Goal: Information Seeking & Learning: Learn about a topic

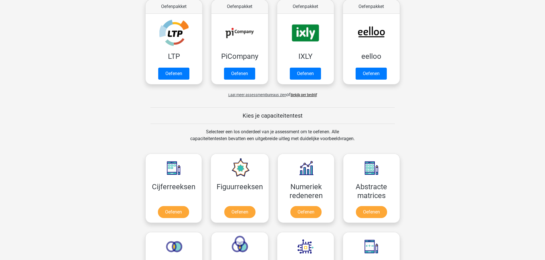
scroll to position [143, 0]
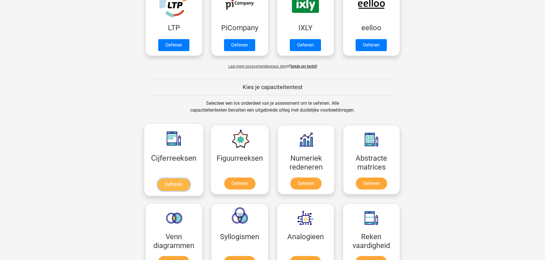
click at [167, 185] on link "Oefenen" at bounding box center [173, 185] width 33 height 13
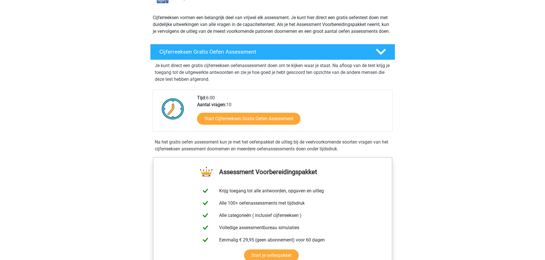
scroll to position [86, 0]
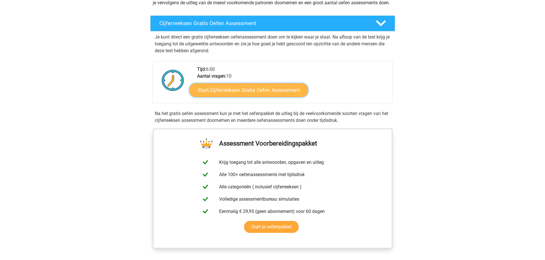
click at [225, 97] on link "Start Cijferreeksen Gratis Oefen Assessment" at bounding box center [248, 90] width 119 height 14
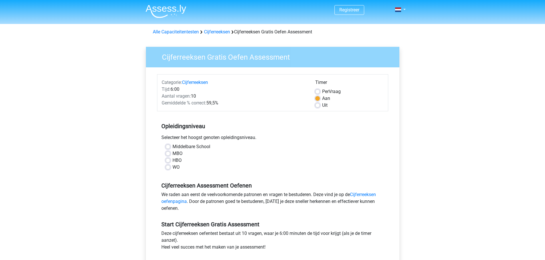
click at [172, 154] on label "MBO" at bounding box center [177, 153] width 10 height 7
click at [168, 154] on input "MBO" at bounding box center [168, 153] width 5 height 6
radio input "true"
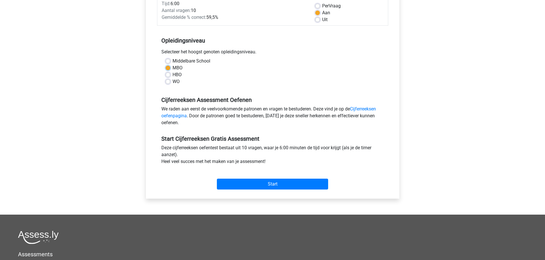
scroll to position [114, 0]
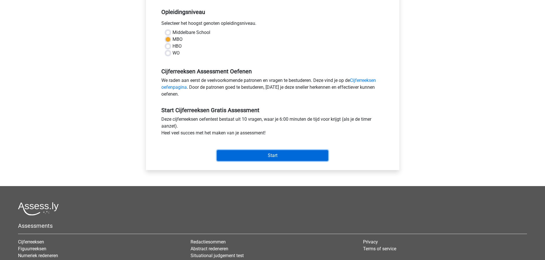
click at [256, 156] on input "Start" at bounding box center [272, 155] width 111 height 11
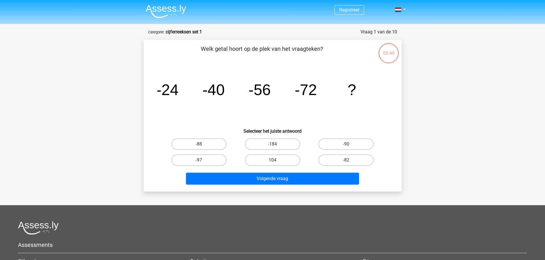
click at [201, 145] on input "-88" at bounding box center [201, 146] width 4 height 4
radio input "true"
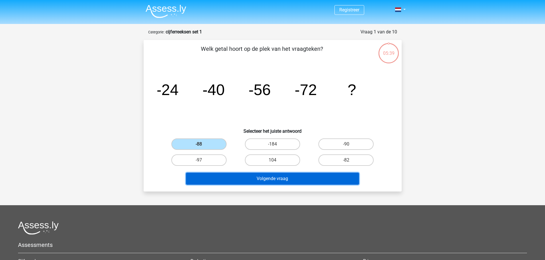
click at [256, 180] on button "Volgende vraag" at bounding box center [272, 179] width 173 height 12
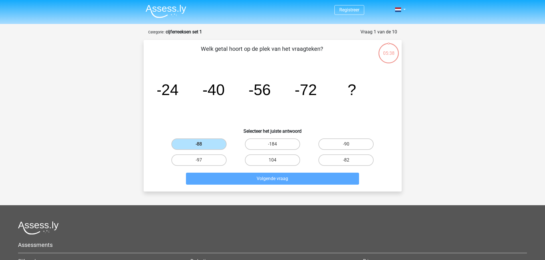
scroll to position [29, 0]
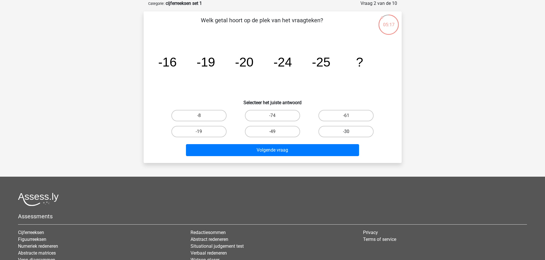
click at [358, 129] on label "-30" at bounding box center [345, 131] width 55 height 11
click at [350, 132] on input "-30" at bounding box center [348, 134] width 4 height 4
radio input "true"
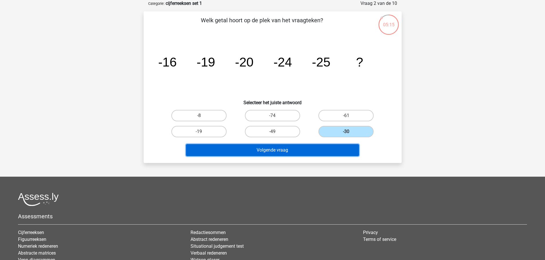
click at [269, 151] on button "Volgende vraag" at bounding box center [272, 150] width 173 height 12
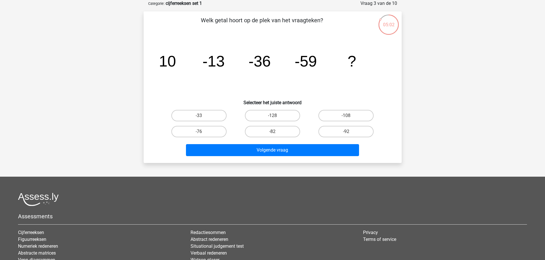
click at [275, 133] on input "-82" at bounding box center [274, 134] width 4 height 4
radio input "true"
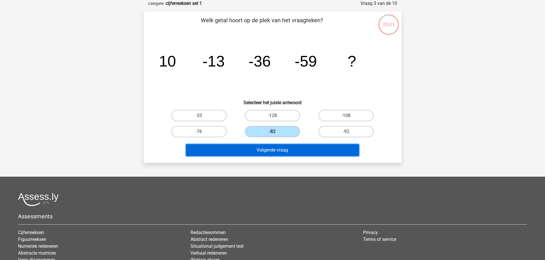
click at [276, 150] on button "Volgende vraag" at bounding box center [272, 150] width 173 height 12
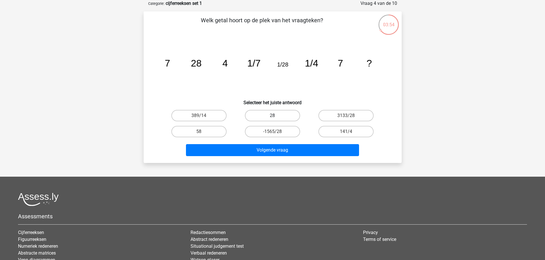
click at [279, 116] on label "28" at bounding box center [272, 115] width 55 height 11
click at [276, 116] on input "28" at bounding box center [274, 118] width 4 height 4
radio input "true"
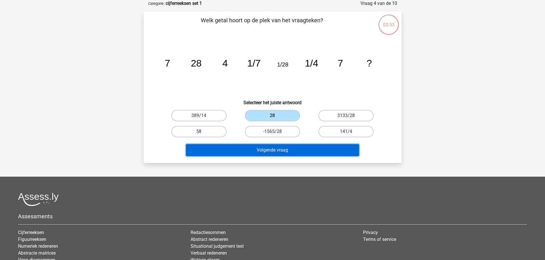
click at [287, 151] on button "Volgende vraag" at bounding box center [272, 150] width 173 height 12
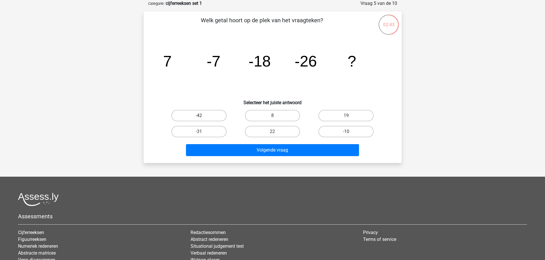
click at [204, 116] on label "-42" at bounding box center [198, 115] width 55 height 11
click at [202, 116] on input "-42" at bounding box center [201, 118] width 4 height 4
radio input "true"
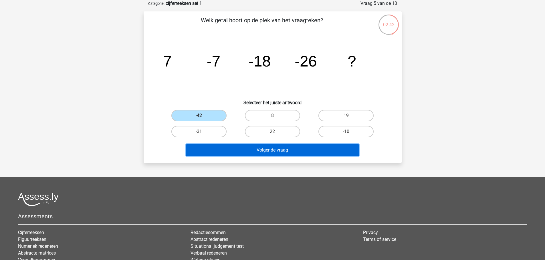
click at [255, 151] on button "Volgende vraag" at bounding box center [272, 150] width 173 height 12
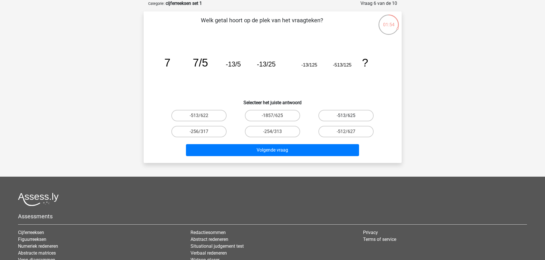
click at [338, 116] on label "-513/625" at bounding box center [345, 115] width 55 height 11
click at [346, 116] on input "-513/625" at bounding box center [348, 118] width 4 height 4
radio input "true"
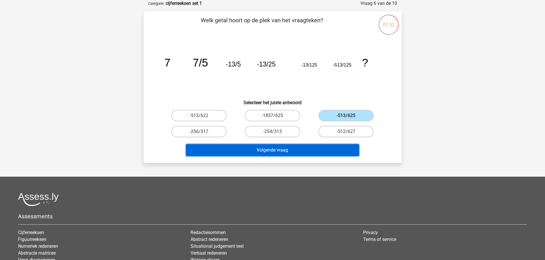
click at [320, 152] on button "Volgende vraag" at bounding box center [272, 150] width 173 height 12
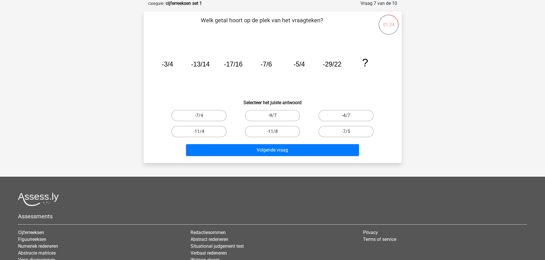
click at [271, 117] on label "-9/7" at bounding box center [272, 115] width 55 height 11
click at [272, 117] on input "-9/7" at bounding box center [274, 118] width 4 height 4
radio input "true"
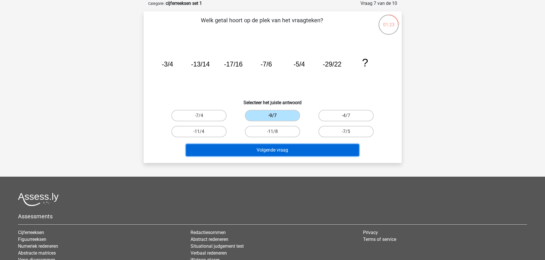
click at [285, 150] on button "Volgende vraag" at bounding box center [272, 150] width 173 height 12
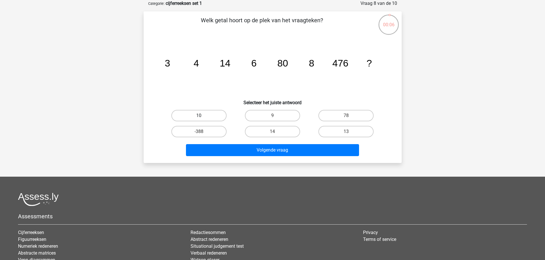
click at [204, 119] on label "10" at bounding box center [198, 115] width 55 height 11
click at [202, 119] on input "10" at bounding box center [201, 118] width 4 height 4
radio input "true"
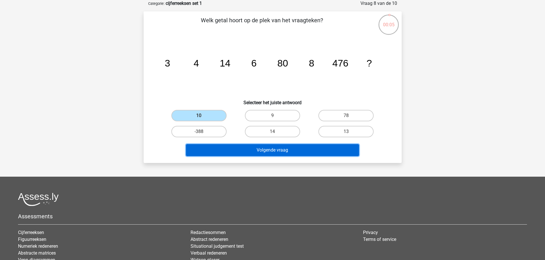
click at [250, 152] on button "Volgende vraag" at bounding box center [272, 150] width 173 height 12
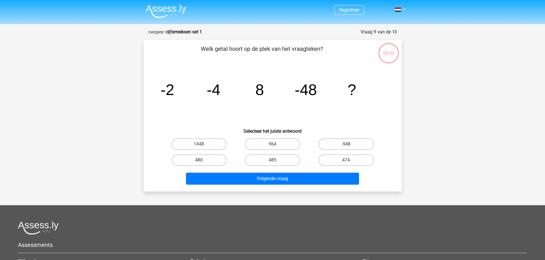
scroll to position [29, 0]
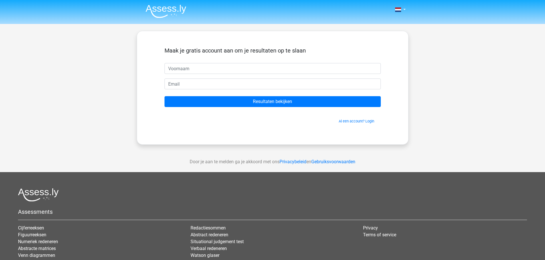
click at [209, 129] on div "Maak je gratis account aan om je resultaten op te slaan Resultaten bekijken Al …" at bounding box center [273, 88] width 244 height 86
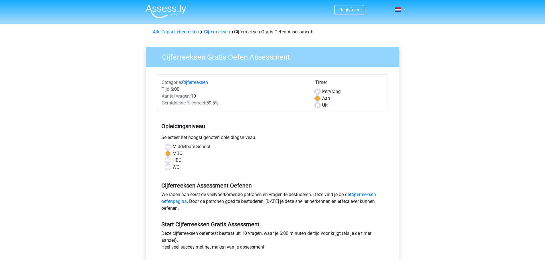
scroll to position [114, 0]
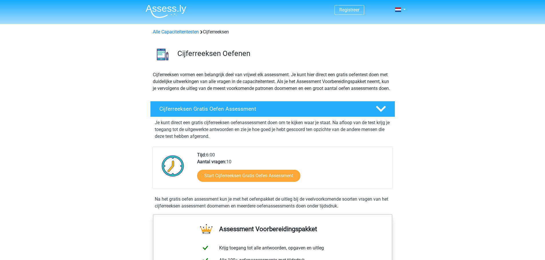
scroll to position [85, 0]
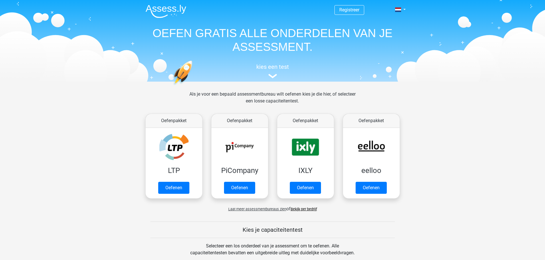
scroll to position [143, 0]
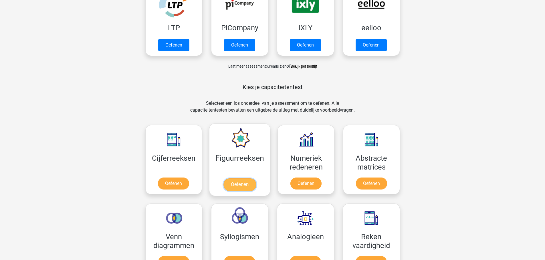
click at [238, 179] on link "Oefenen" at bounding box center [239, 185] width 33 height 13
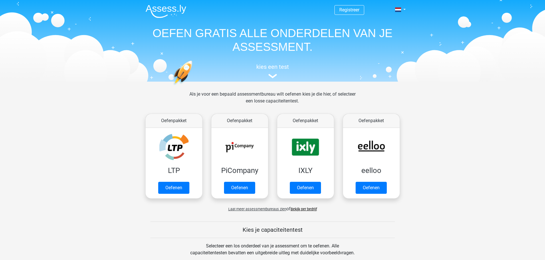
scroll to position [143, 0]
